Goal: Navigation & Orientation: Find specific page/section

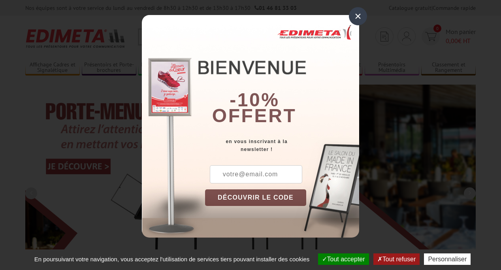
click at [340, 259] on button "Tout accepter" at bounding box center [343, 258] width 51 height 11
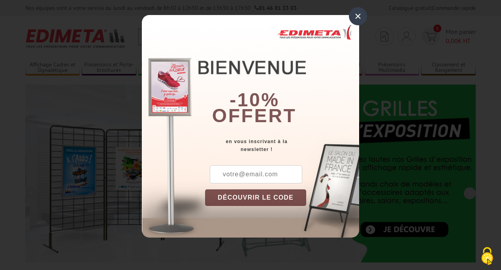
click at [358, 16] on div "×" at bounding box center [358, 16] width 18 height 18
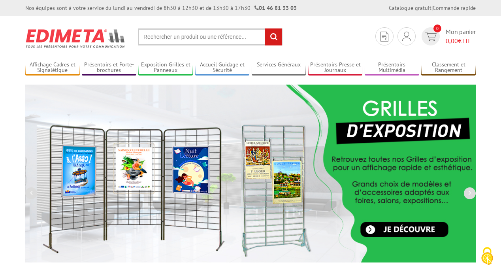
click at [0, 0] on div "Nos équipes sont à votre service du lundi au vendredi de 8h30 à 12h30 et de 13h…" at bounding box center [250, 8] width 501 height 16
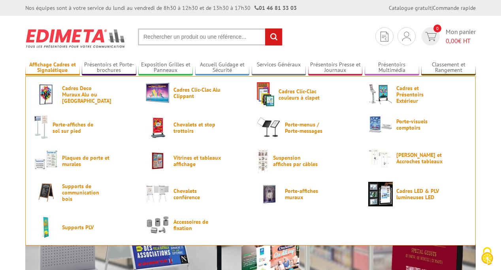
click at [52, 68] on link "Affichage Cadres et Signalétique" at bounding box center [52, 67] width 55 height 13
